Goal: Task Accomplishment & Management: Use online tool/utility

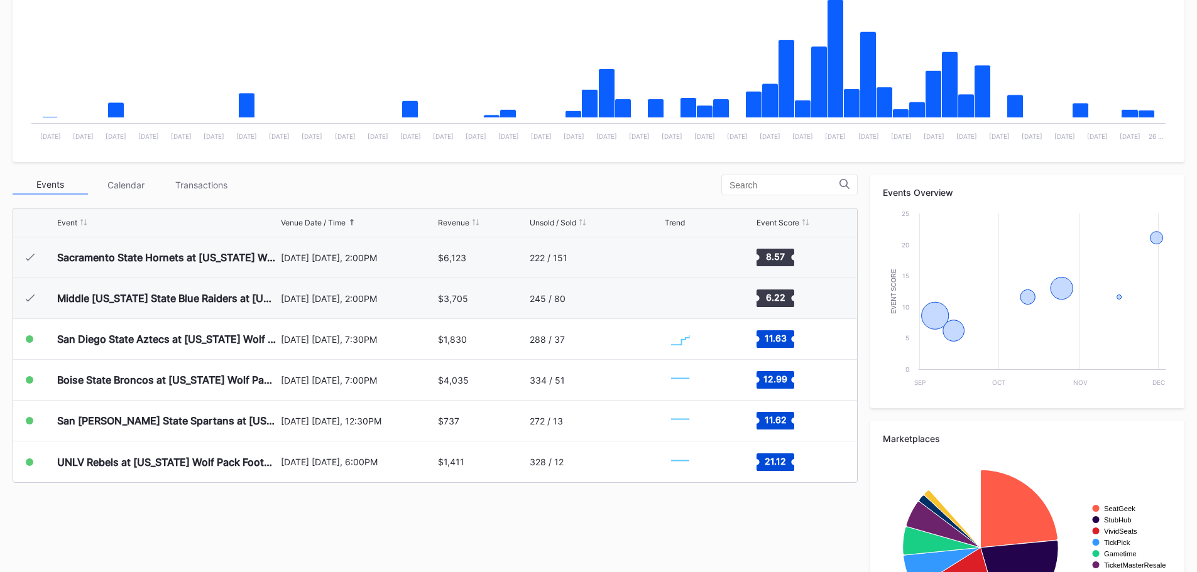
scroll to position [314, 0]
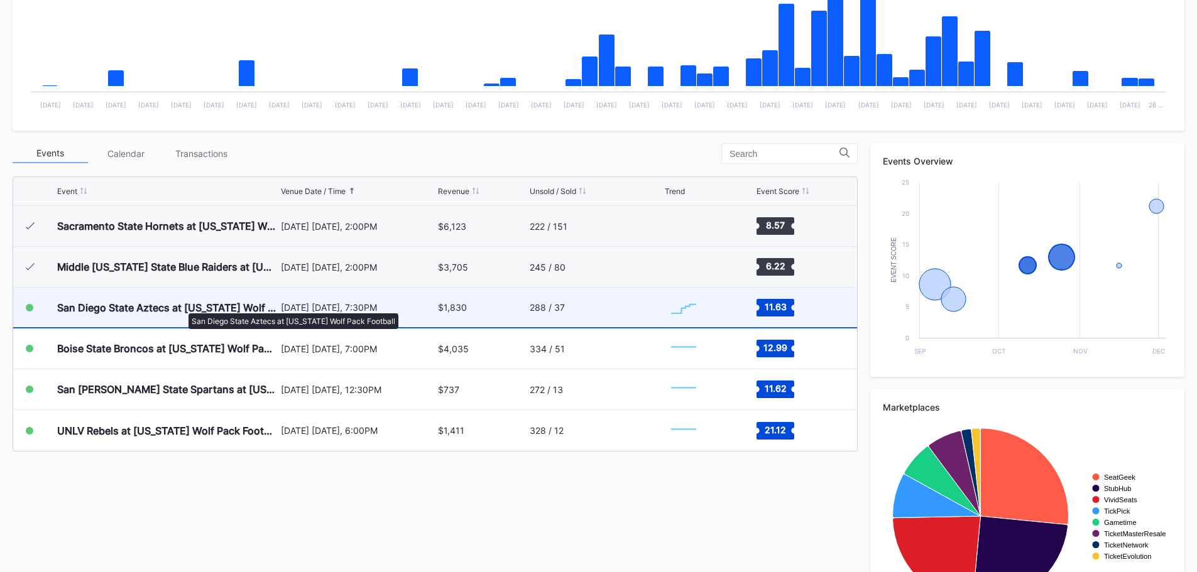
click at [182, 307] on div "San Diego State Aztecs at [US_STATE] Wolf Pack Football" at bounding box center [167, 308] width 221 height 13
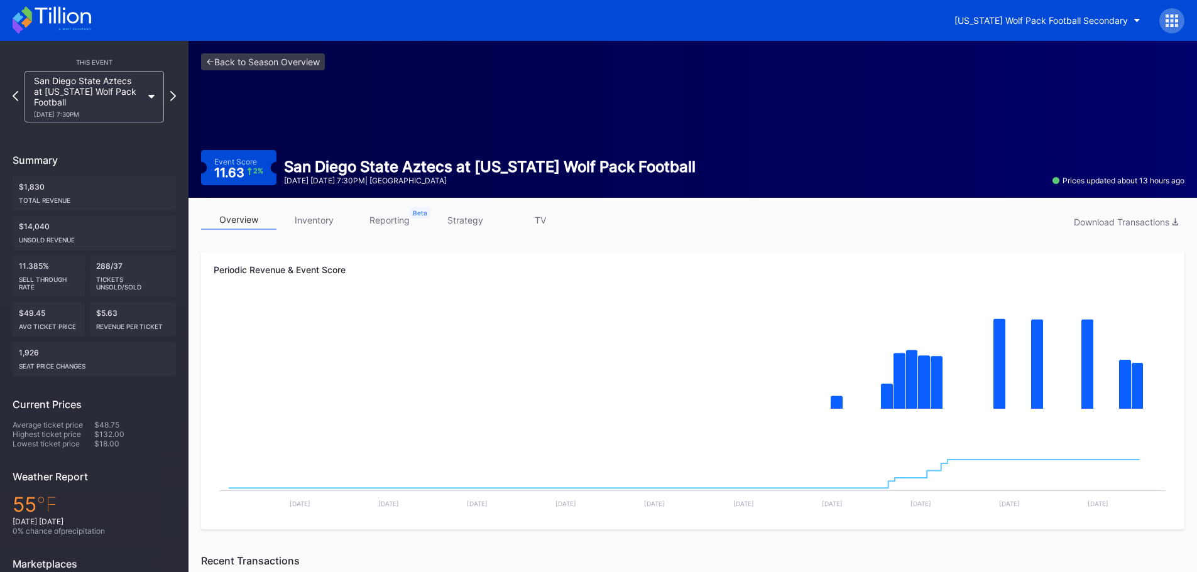
click at [331, 215] on link "inventory" at bounding box center [314, 220] width 75 height 19
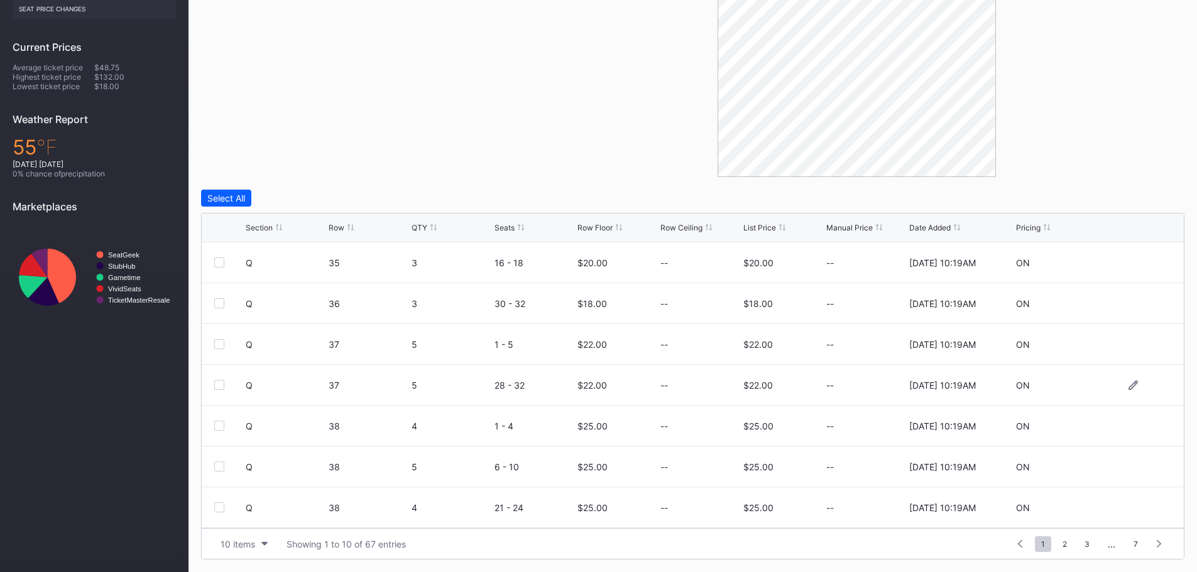
scroll to position [123, 0]
click at [253, 540] on div "10 items" at bounding box center [238, 544] width 35 height 11
click at [251, 508] on div "200 items" at bounding box center [244, 513] width 41 height 11
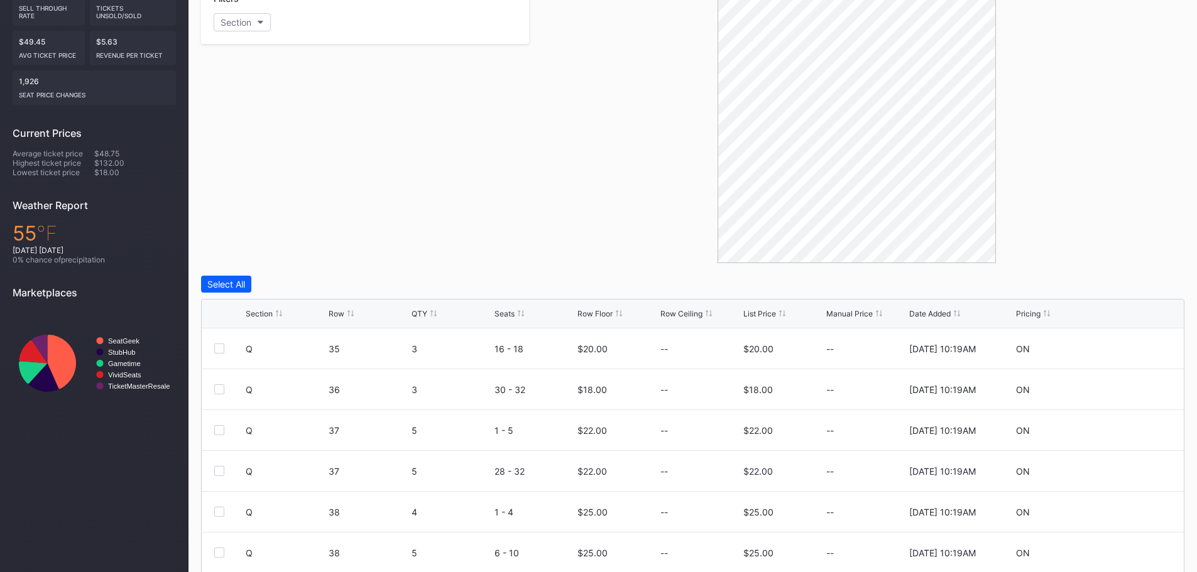
scroll to position [358, 0]
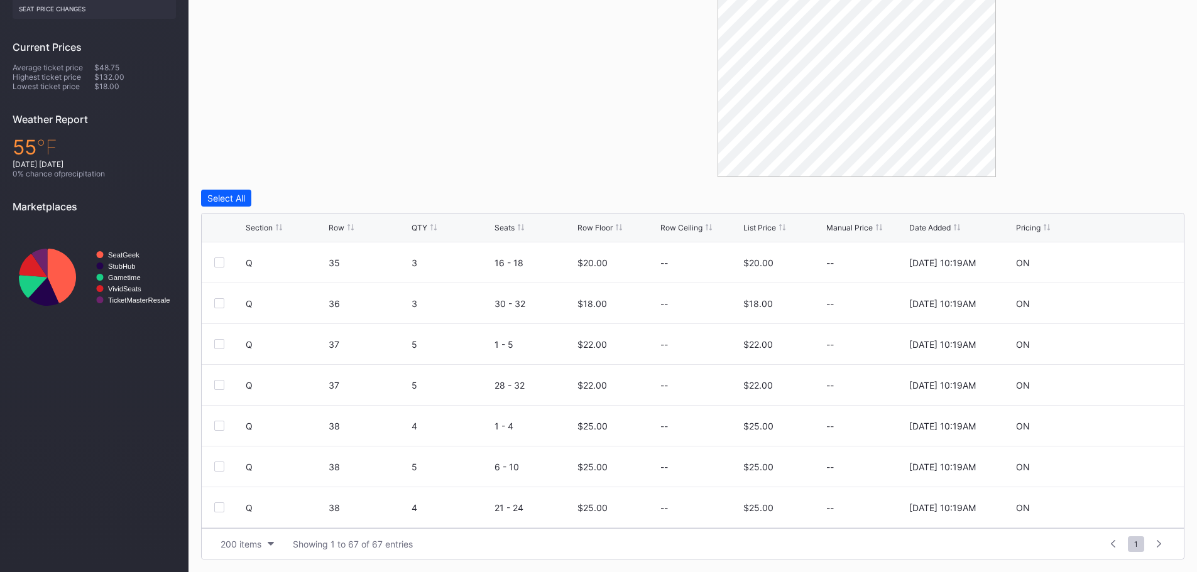
click at [269, 228] on div "Section" at bounding box center [259, 227] width 27 height 9
click at [1129, 262] on icon at bounding box center [1133, 262] width 9 height 9
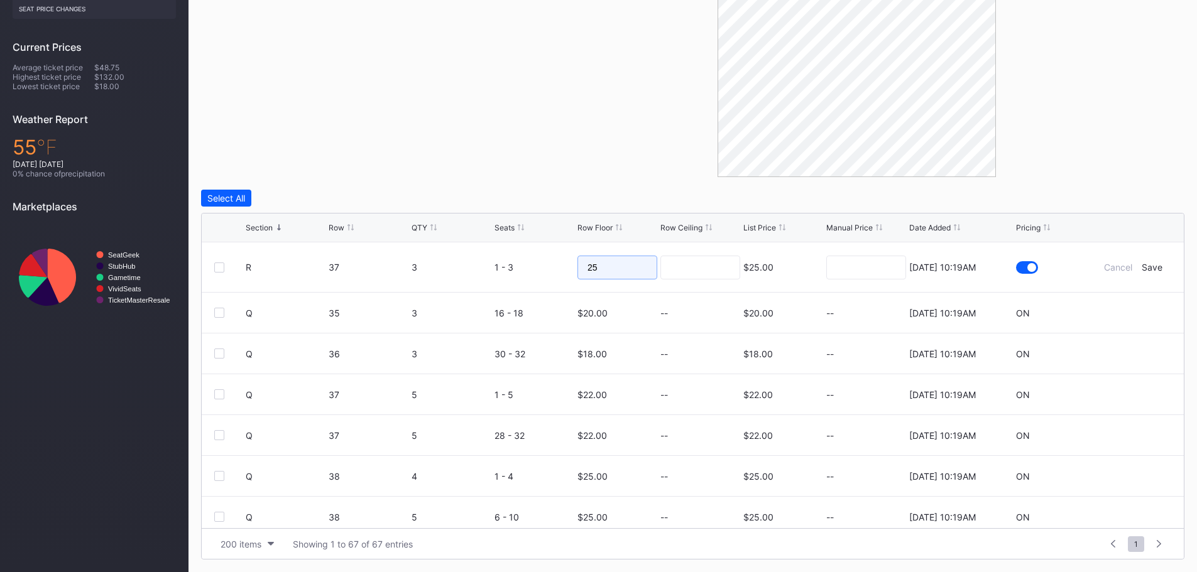
click at [598, 270] on input "25" at bounding box center [618, 268] width 80 height 24
type input "24"
click at [696, 272] on input at bounding box center [700, 268] width 80 height 24
click at [1149, 269] on div "Save" at bounding box center [1152, 267] width 21 height 11
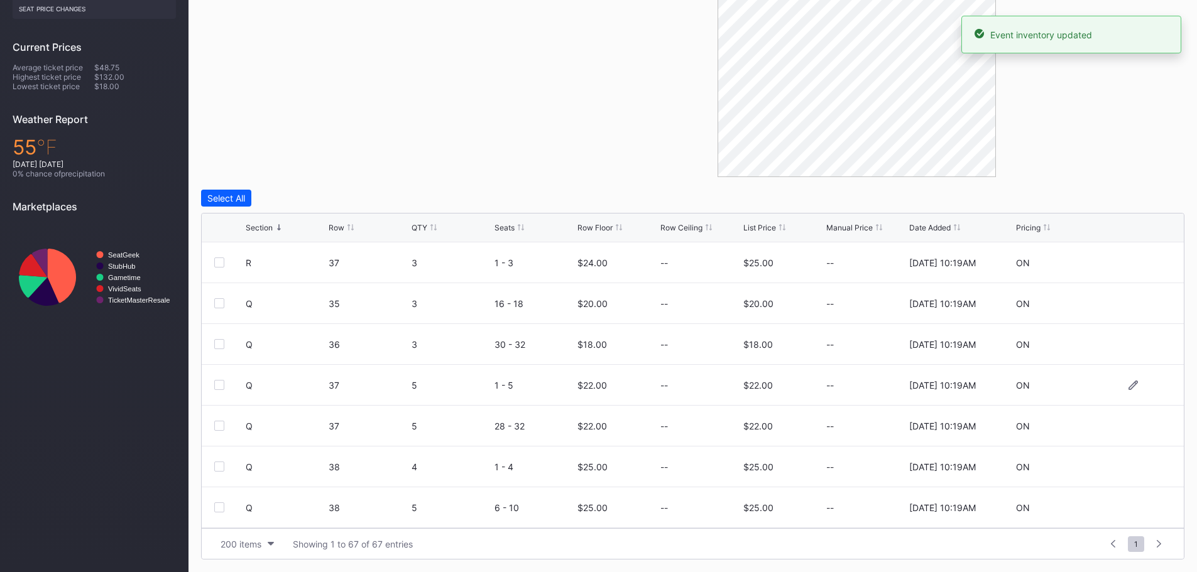
scroll to position [0, 0]
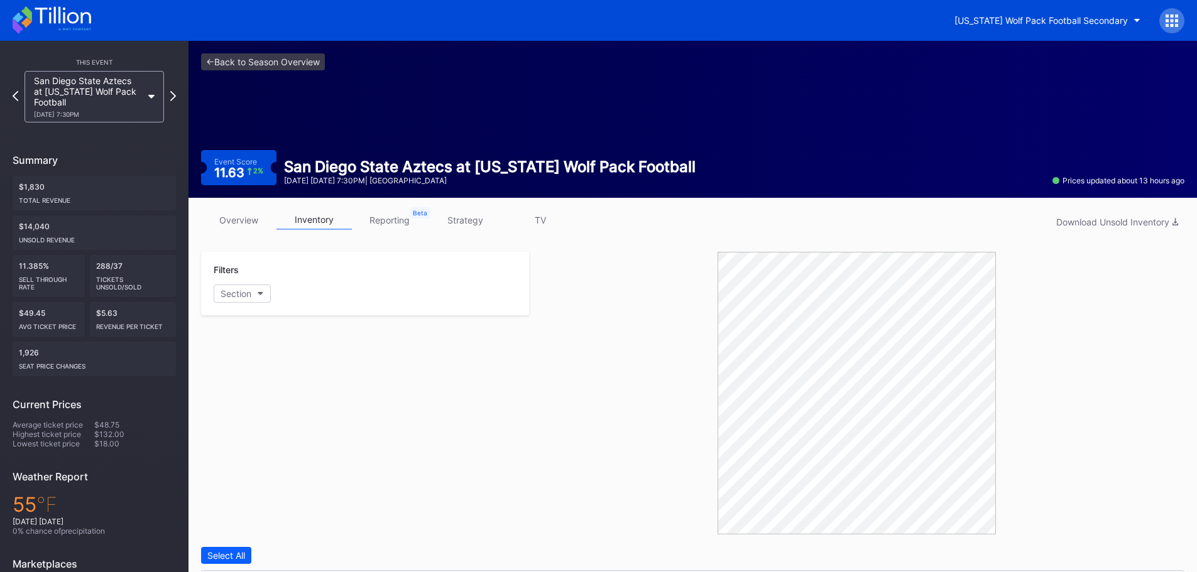
click at [43, 26] on icon at bounding box center [52, 20] width 79 height 28
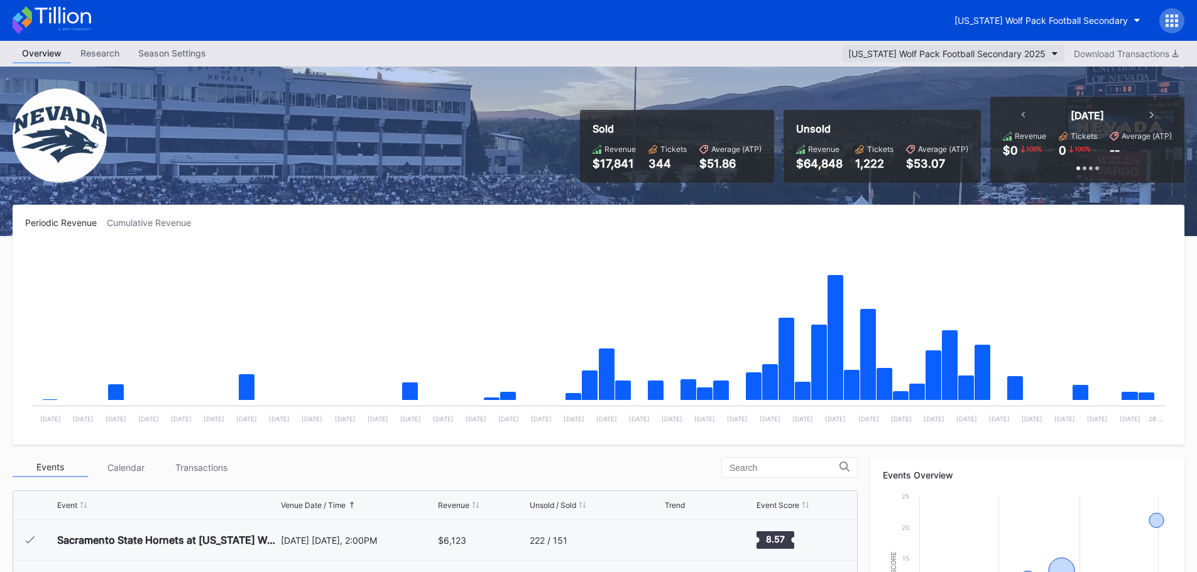
click at [1057, 53] on button "[US_STATE] Wolf Pack Football Secondary 2025" at bounding box center [953, 53] width 222 height 17
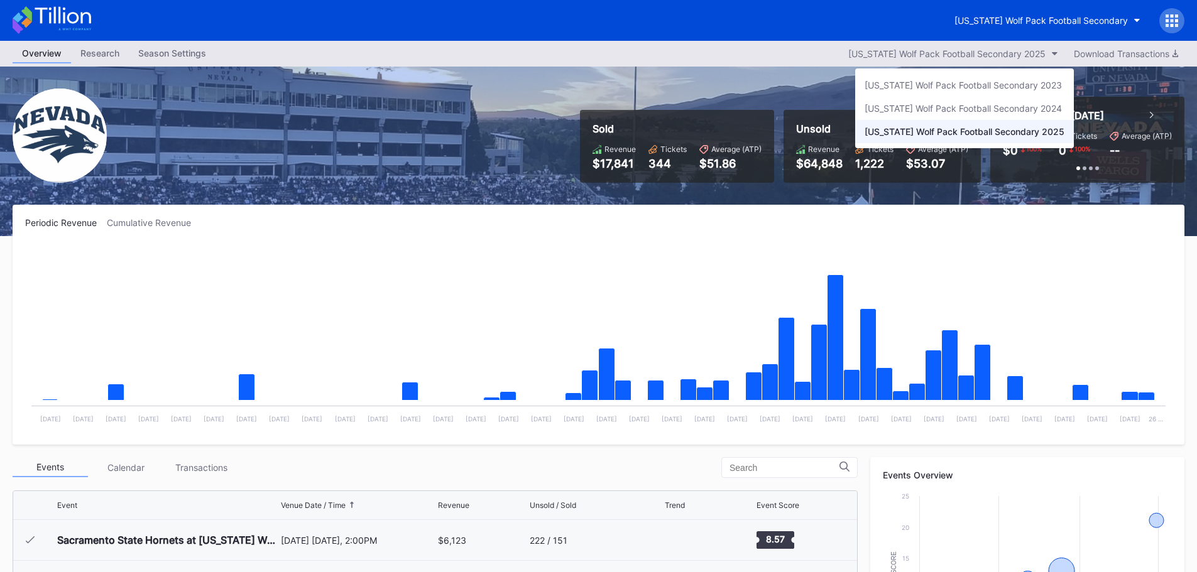
click at [1037, 133] on div "[US_STATE] Wolf Pack Football Secondary 2025" at bounding box center [965, 131] width 200 height 11
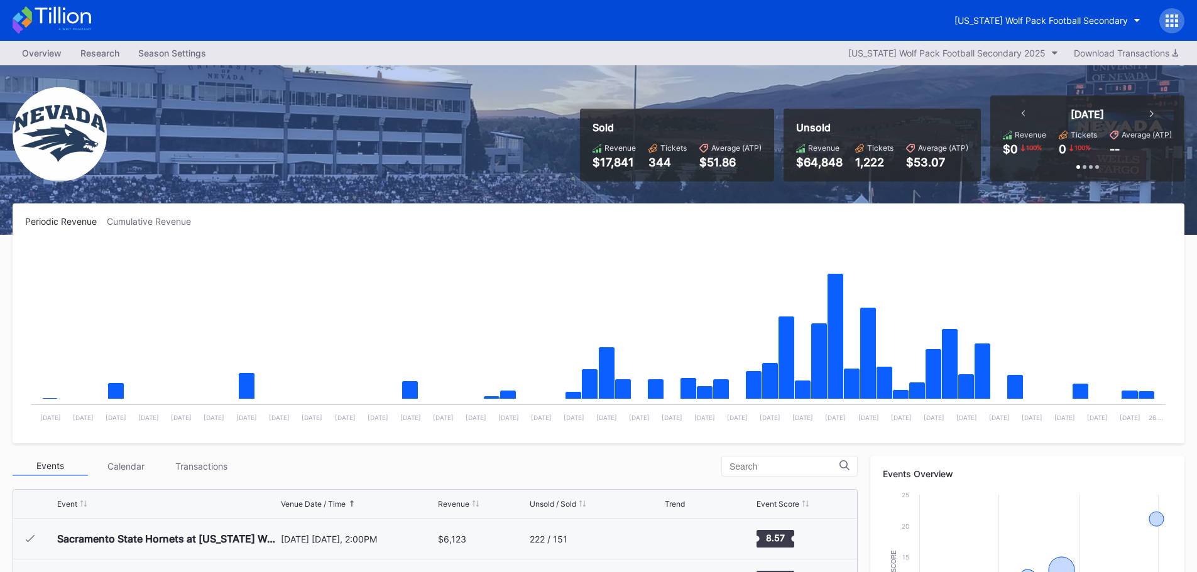
click at [970, 219] on div "Periodic Revenue Cumulative Revenue" at bounding box center [598, 221] width 1147 height 11
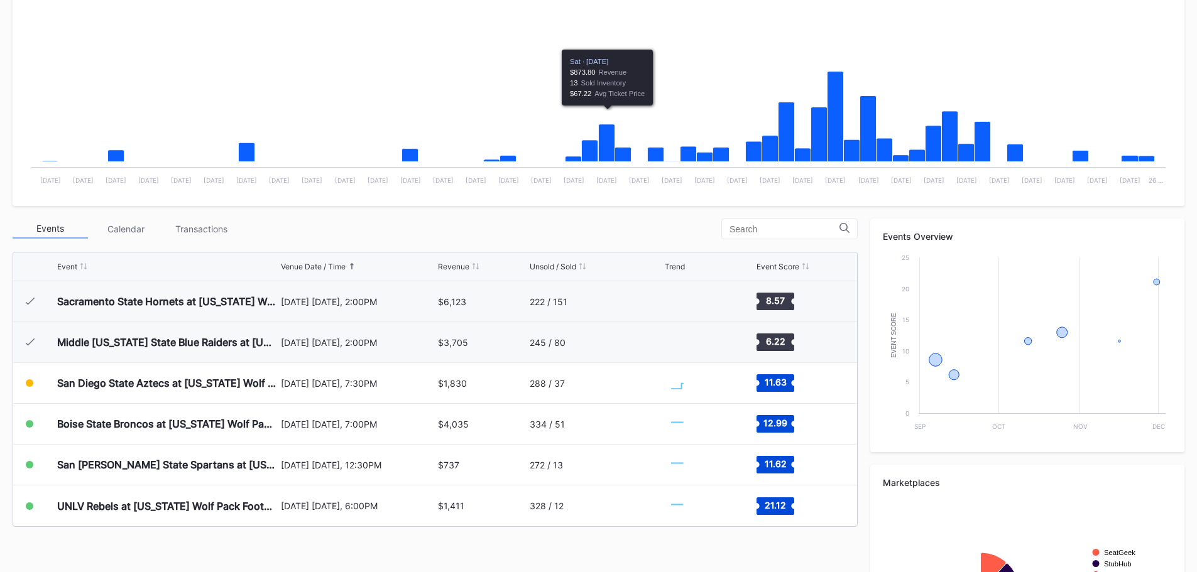
scroll to position [376, 0]
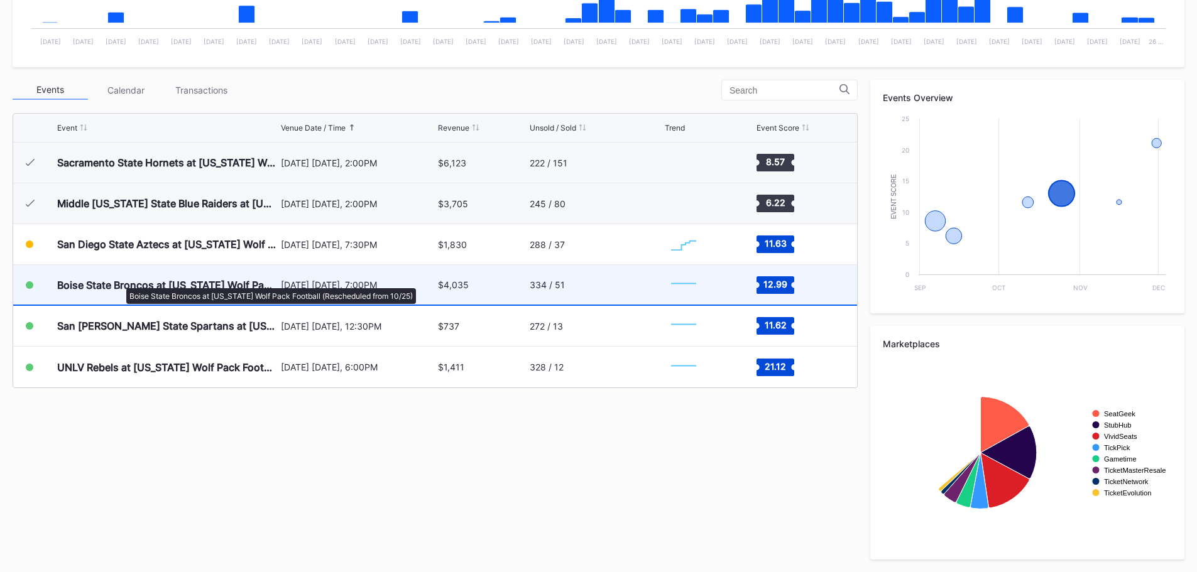
click at [120, 282] on div "Boise State Broncos at [US_STATE] Wolf Pack Football (Rescheduled from 10/25)" at bounding box center [167, 285] width 221 height 13
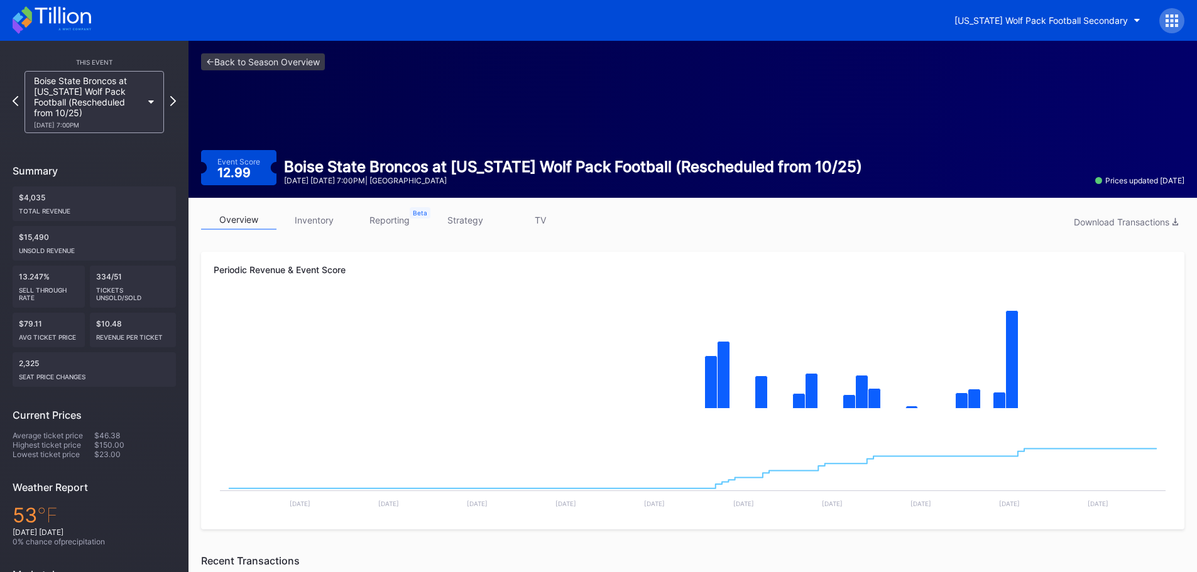
drag, startPoint x: 315, startPoint y: 222, endPoint x: 338, endPoint y: 229, distance: 24.4
click at [315, 222] on link "inventory" at bounding box center [314, 220] width 75 height 19
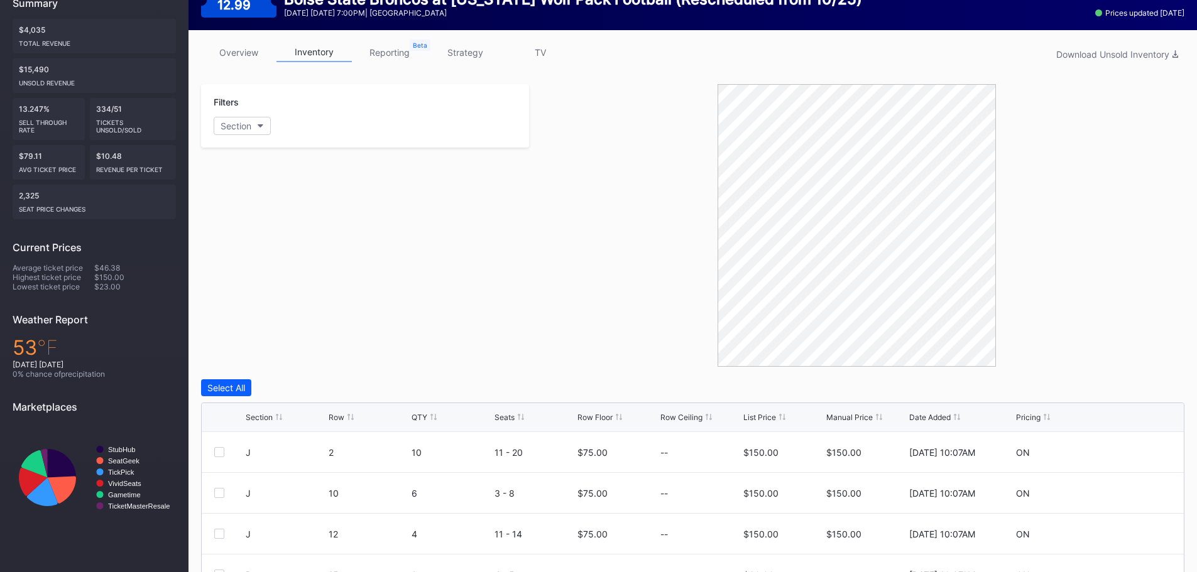
scroll to position [358, 0]
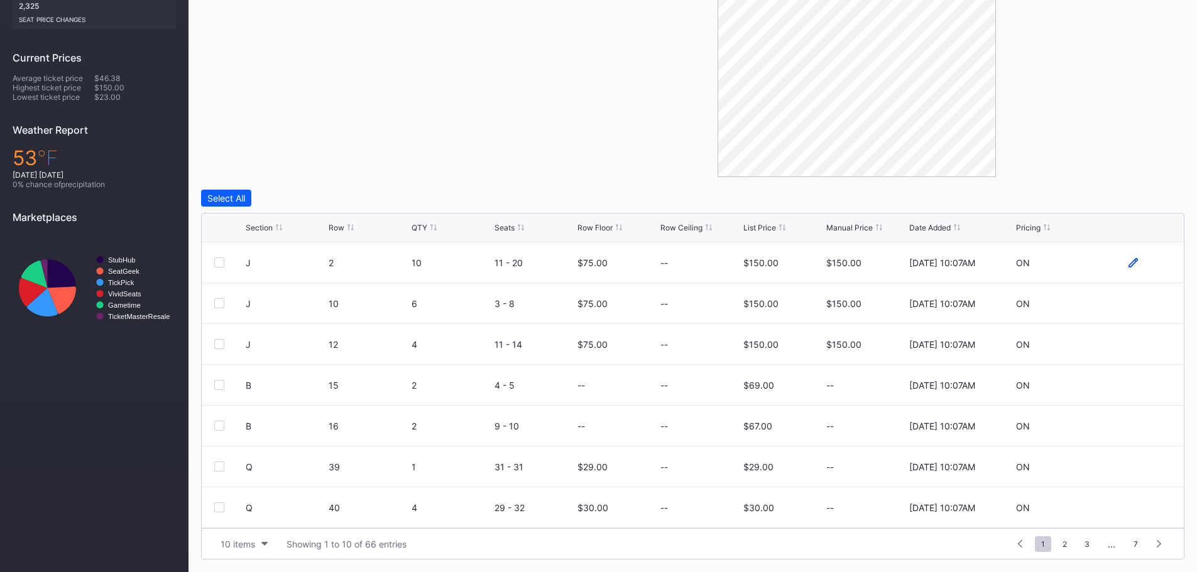
click at [1129, 263] on icon at bounding box center [1133, 262] width 9 height 9
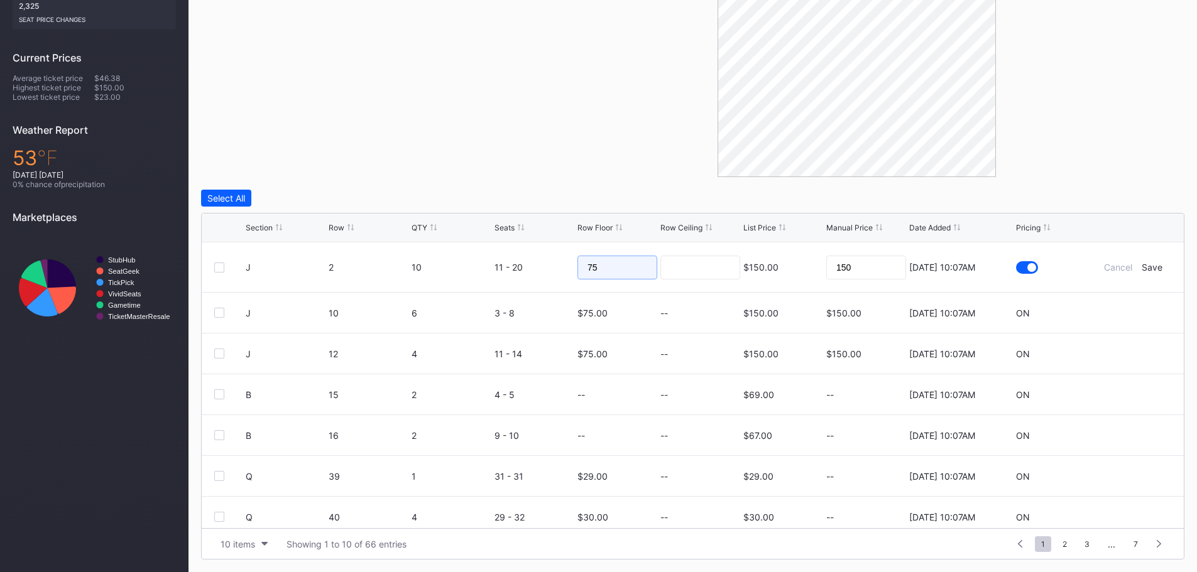
click at [599, 272] on input "75" at bounding box center [618, 268] width 80 height 24
type input "70"
click at [667, 272] on input at bounding box center [700, 268] width 80 height 24
click at [1150, 266] on div "Save" at bounding box center [1152, 267] width 21 height 11
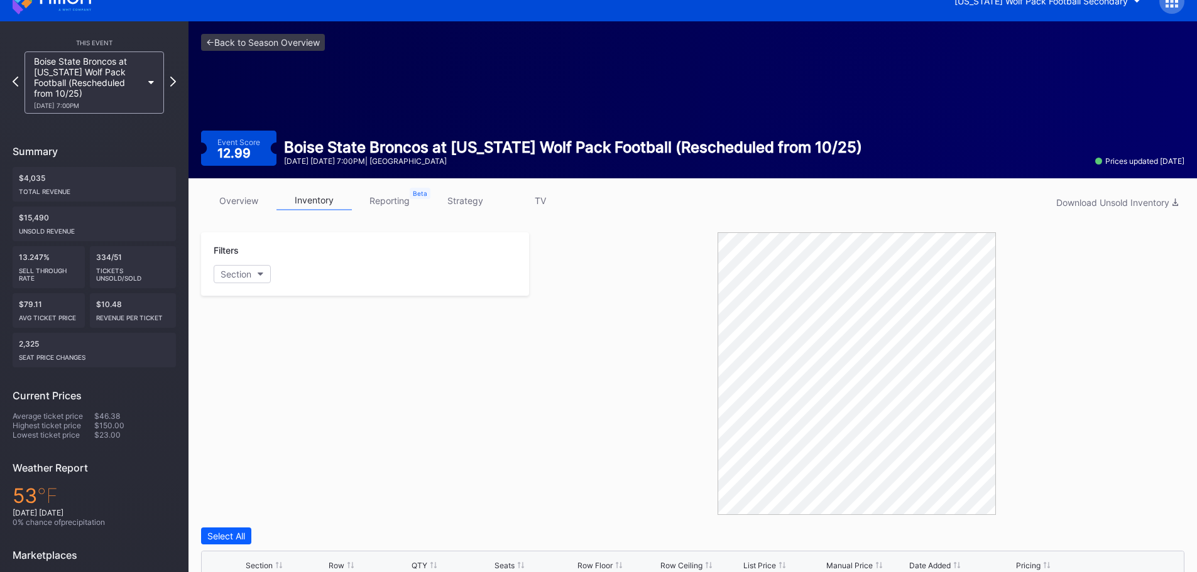
scroll to position [0, 0]
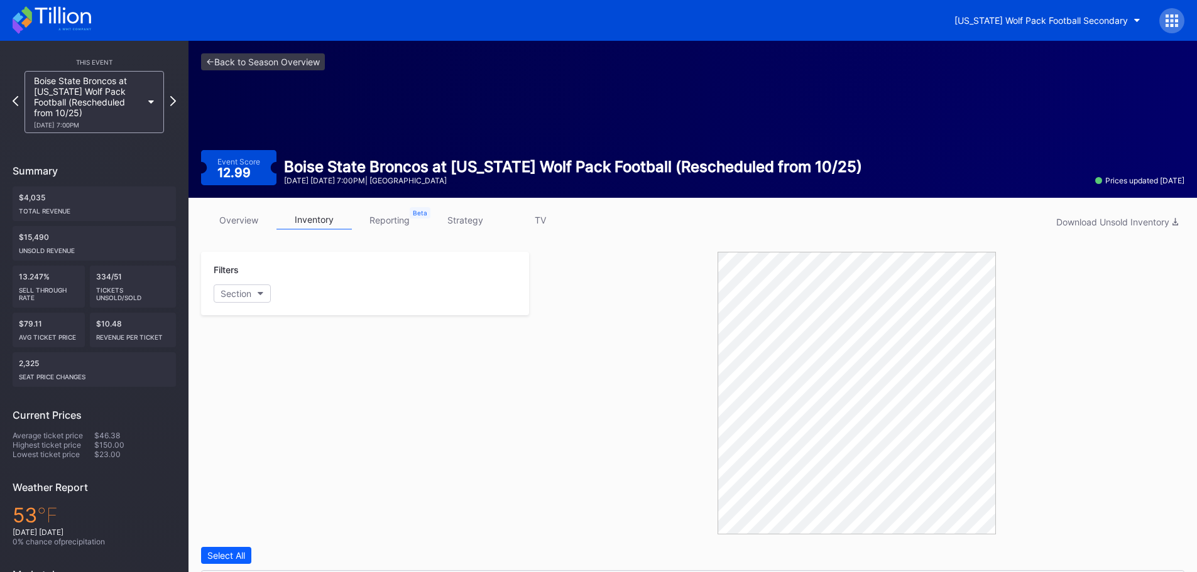
click at [62, 36] on div "[US_STATE] Wolf Pack Football Secondary" at bounding box center [598, 20] width 1197 height 41
click at [58, 22] on icon at bounding box center [63, 15] width 56 height 17
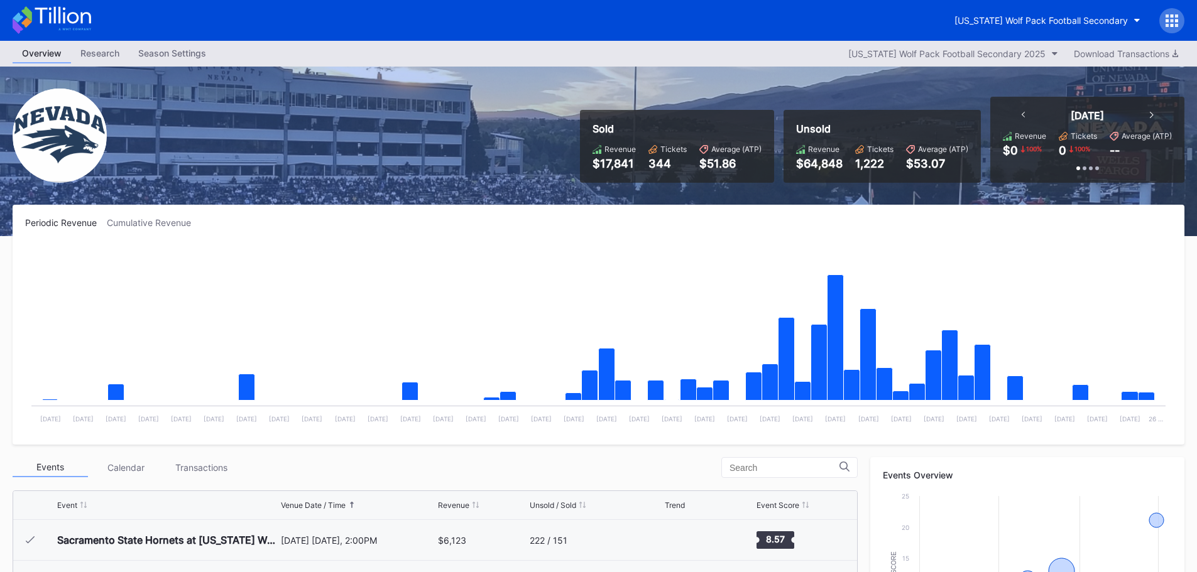
click at [63, 19] on icon at bounding box center [52, 20] width 79 height 28
